Goal: Information Seeking & Learning: Learn about a topic

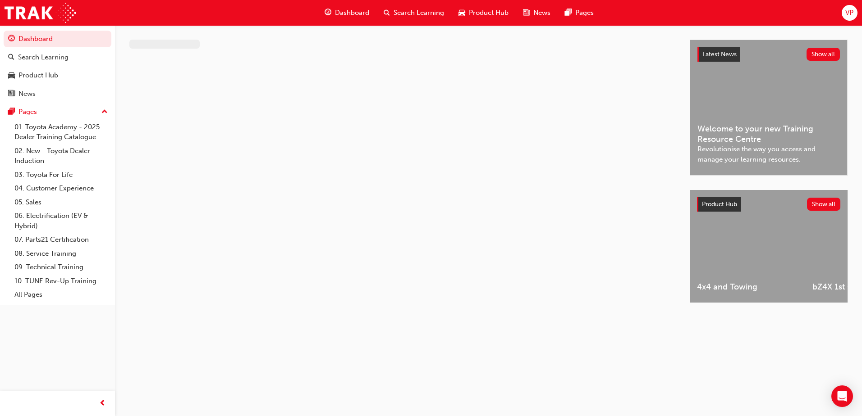
click at [849, 9] on span "VP" at bounding box center [849, 13] width 8 height 10
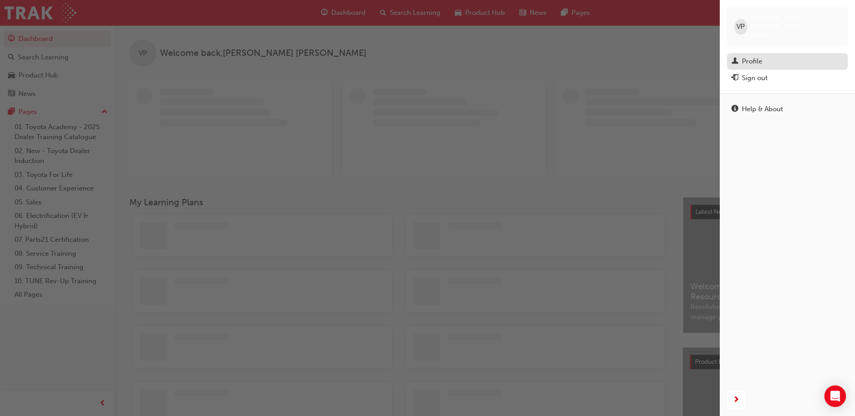
click at [758, 56] on div "Profile" at bounding box center [787, 61] width 112 height 11
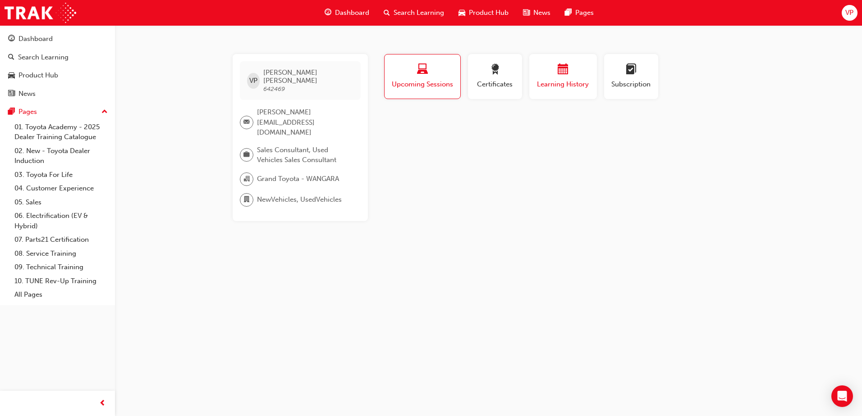
click at [573, 67] on div "button" at bounding box center [563, 71] width 54 height 14
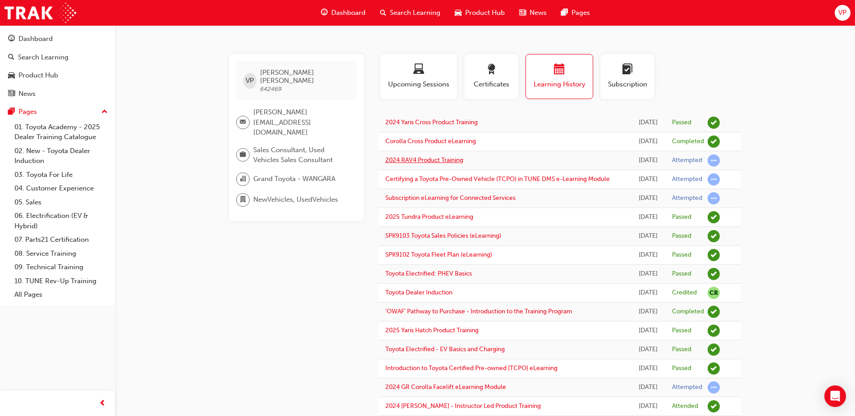
click at [432, 163] on link "2024 RAV4 Product Training" at bounding box center [424, 160] width 78 height 8
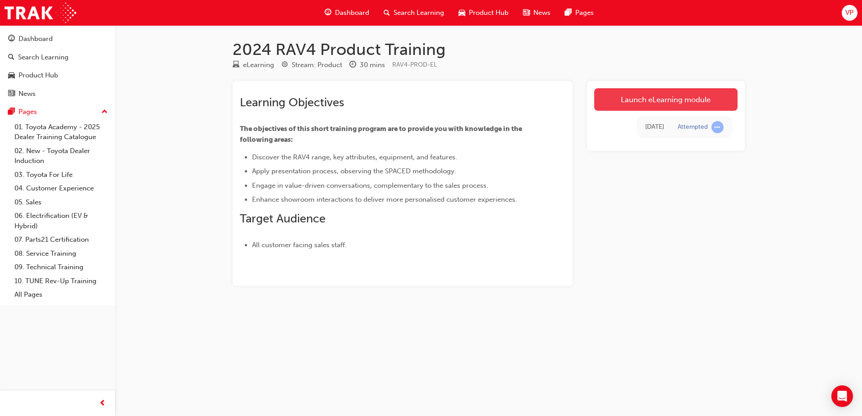
click at [659, 101] on link "Launch eLearning module" at bounding box center [665, 99] width 143 height 23
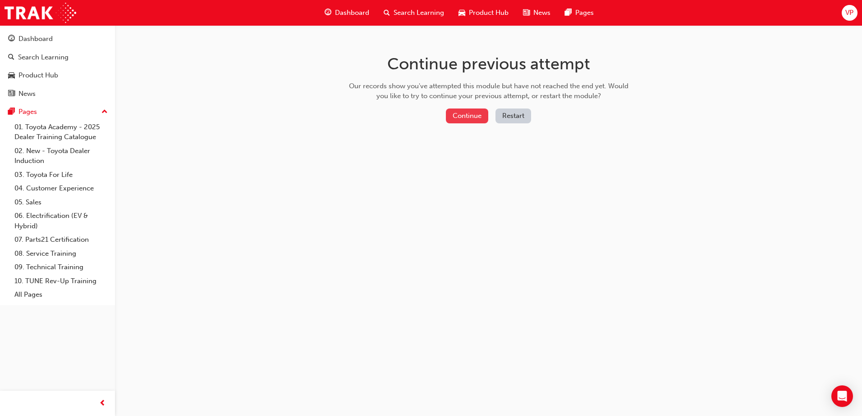
click at [451, 114] on button "Continue" at bounding box center [467, 116] width 42 height 15
